Goal: Understand site structure: Understand site structure

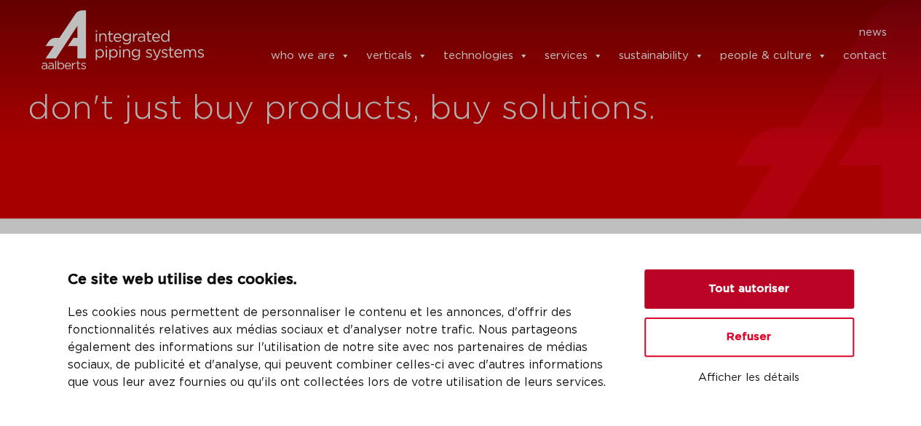
click at [735, 283] on button "Tout autoriser" at bounding box center [750, 288] width 210 height 39
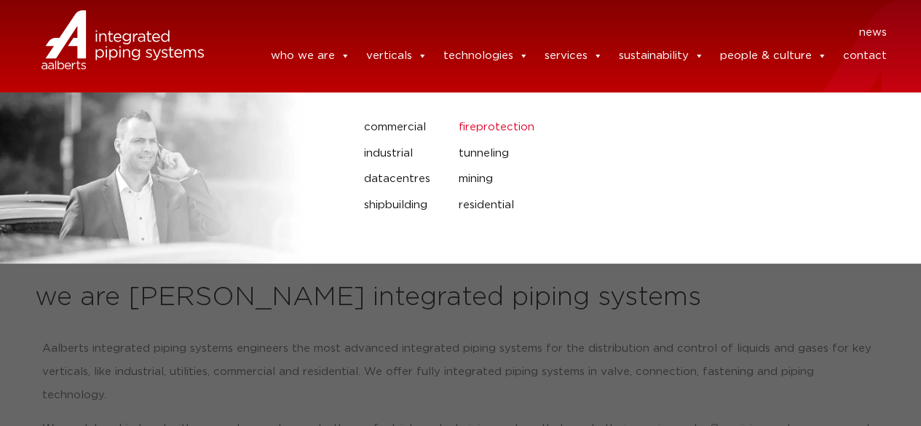
click at [470, 125] on link "fireprotection" at bounding box center [590, 127] width 262 height 19
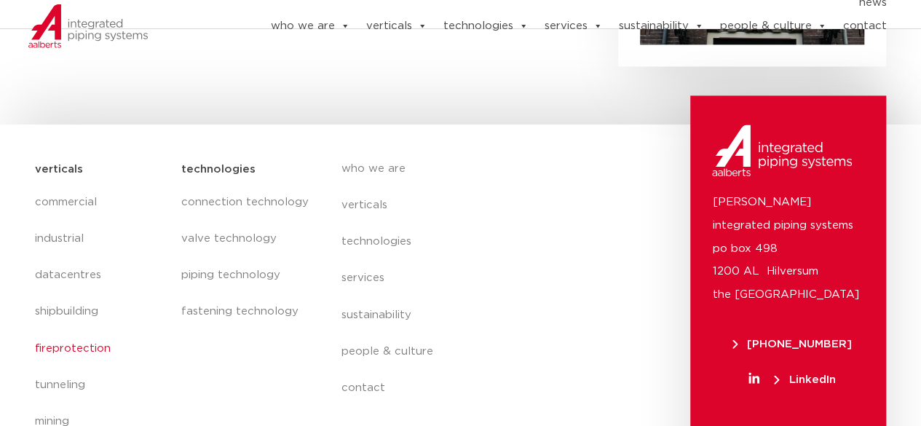
scroll to position [1043, 0]
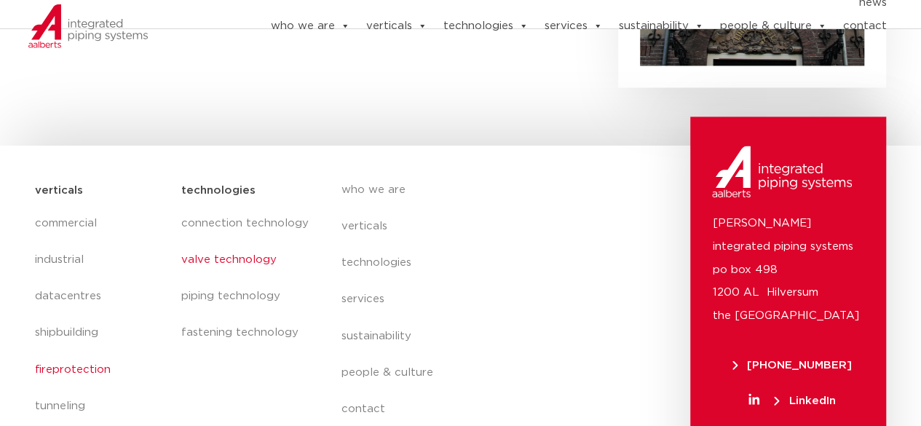
click at [189, 242] on link "valve technology" at bounding box center [246, 260] width 131 height 36
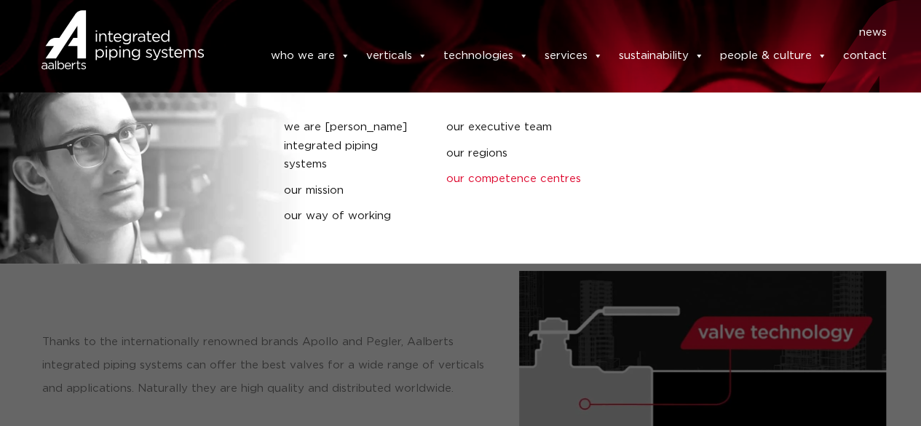
click at [490, 181] on link "our competence centres" at bounding box center [516, 179] width 140 height 19
